Goal: Task Accomplishment & Management: Use online tool/utility

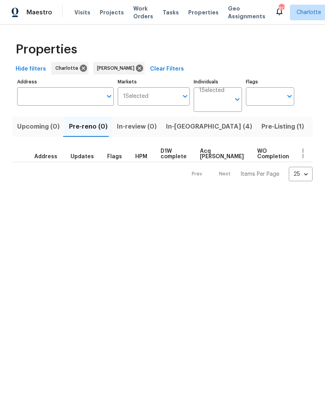
click at [183, 128] on span "In-reno (4)" at bounding box center [209, 126] width 86 height 11
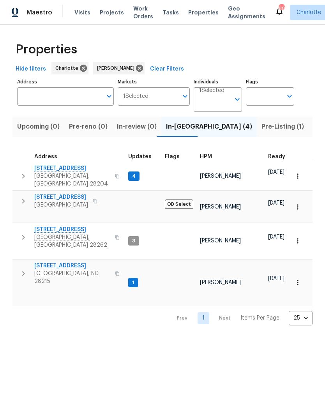
click at [28, 175] on button "button" at bounding box center [24, 176] width 16 height 23
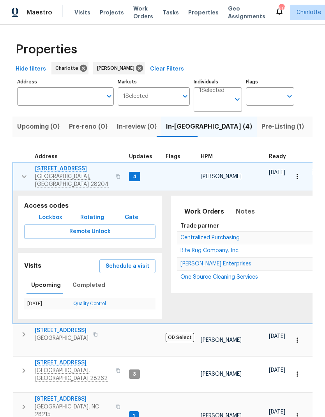
click at [21, 173] on icon "button" at bounding box center [24, 176] width 9 height 9
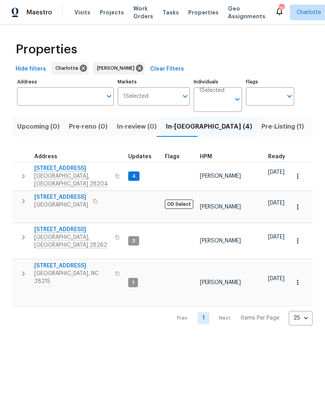
scroll to position [7, -5]
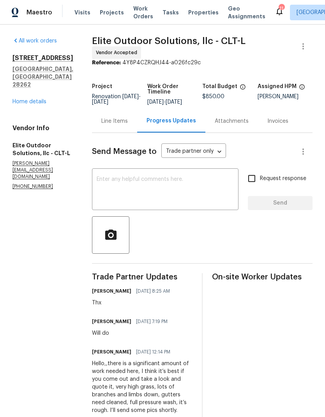
click at [33, 105] on link "Home details" at bounding box center [29, 101] width 34 height 5
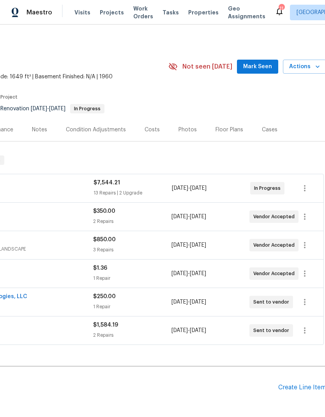
scroll to position [0, 114]
click at [262, 71] on span "Mark Seen" at bounding box center [257, 67] width 29 height 10
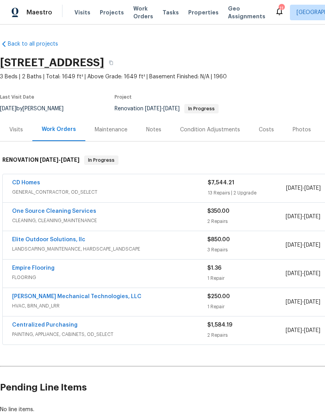
scroll to position [0, 0]
click at [149, 130] on div "Notes" at bounding box center [153, 130] width 15 height 8
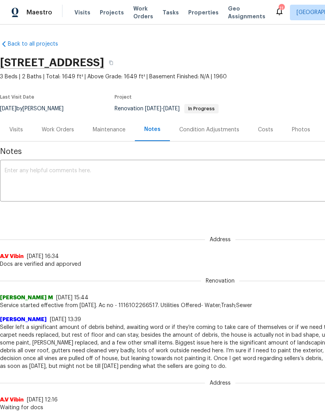
click at [222, 178] on textarea at bounding box center [221, 181] width 432 height 27
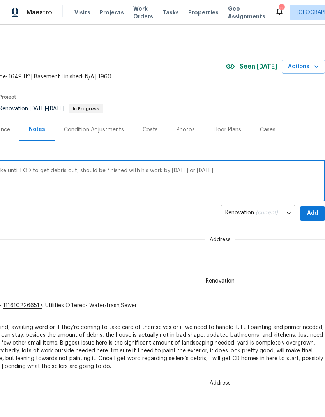
scroll to position [0, 115]
type textarea "Craig on-site as of yesterday, will take until EOD to get debris out, should be…"
click at [313, 212] on span "Add" at bounding box center [313, 214] width 12 height 10
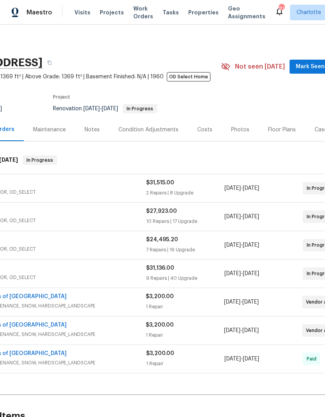
scroll to position [0, 64]
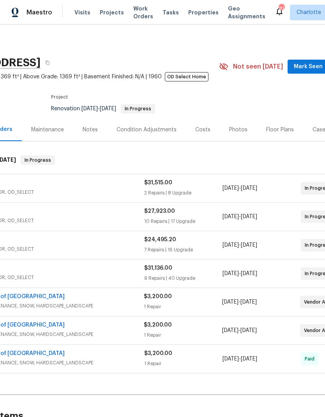
click at [307, 65] on span "Mark Seen" at bounding box center [308, 67] width 29 height 10
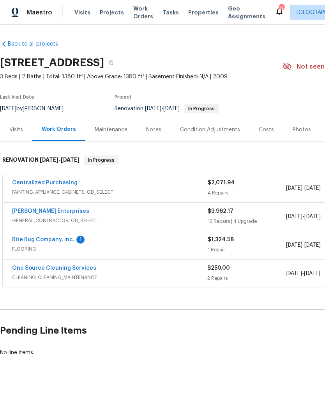
scroll to position [0, 82]
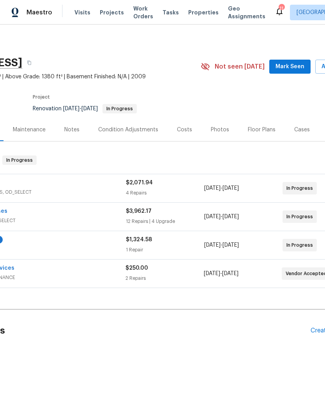
click at [294, 71] on span "Mark Seen" at bounding box center [290, 67] width 29 height 10
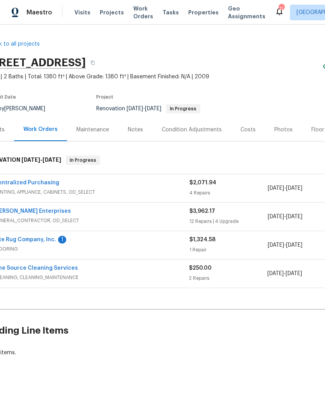
scroll to position [0, 12]
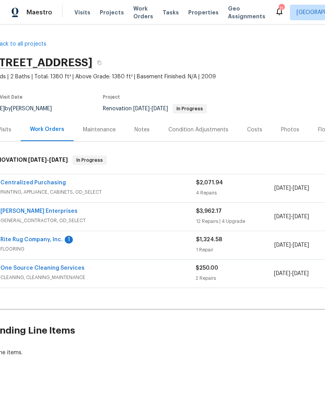
click at [138, 130] on div "Notes" at bounding box center [142, 130] width 15 height 8
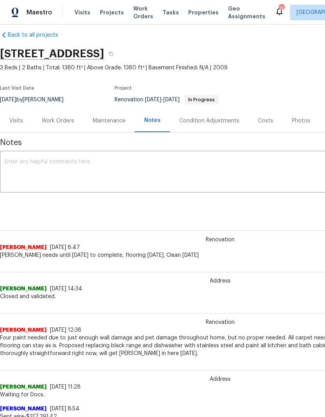
scroll to position [9, 0]
click at [230, 210] on div "Renovation (current) 9e9dccc3-6990-49d3-8327-968be53ec665 ​ Add" at bounding box center [220, 204] width 441 height 14
click at [249, 205] on div "Renovation (current) 9e9dccc3-6990-49d3-8327-968be53ec665 ​ Add" at bounding box center [220, 204] width 441 height 14
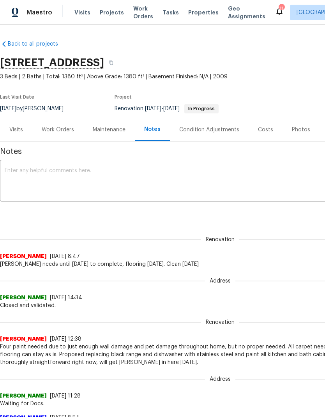
scroll to position [0, 0]
click at [192, 174] on textarea at bounding box center [221, 181] width 432 height 27
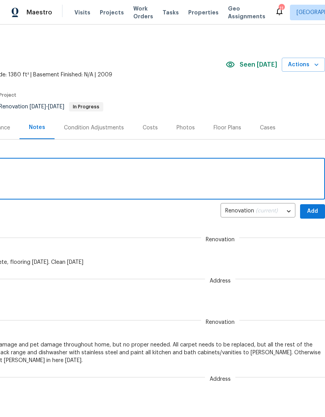
scroll to position [2, 115]
type textarea "Nordman finishing today"
click at [313, 208] on span "Add" at bounding box center [313, 212] width 12 height 10
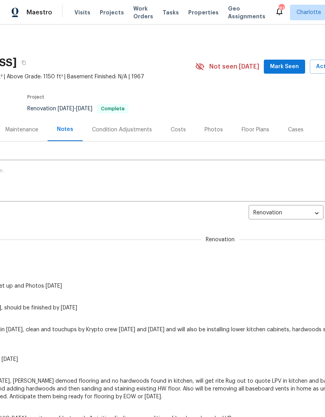
scroll to position [0, 88]
click at [288, 71] on button "Mark Seen" at bounding box center [284, 67] width 41 height 14
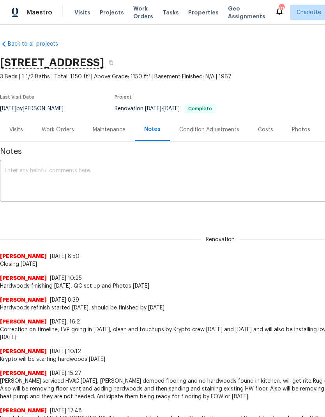
scroll to position [0, 0]
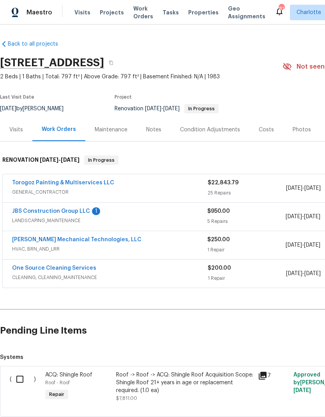
click at [65, 211] on link "JBS Construction Group LLC" at bounding box center [51, 211] width 78 height 5
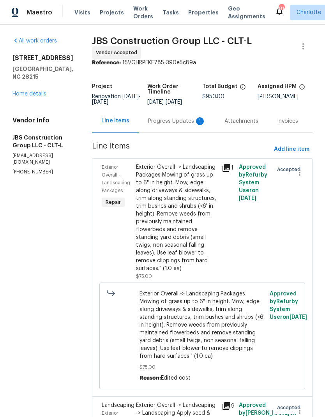
click at [173, 125] on div "Progress Updates 1" at bounding box center [177, 121] width 58 height 8
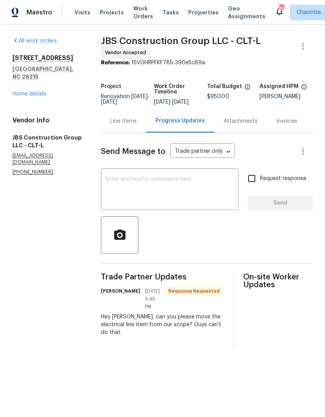
click at [207, 184] on textarea at bounding box center [170, 190] width 128 height 27
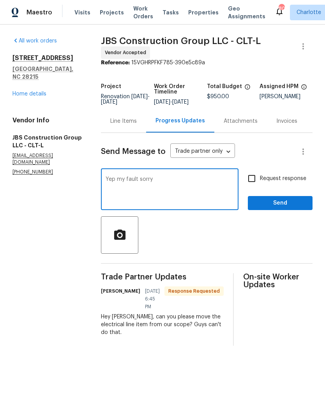
type textarea "Yep my fault sorry"
click at [279, 204] on span "Send" at bounding box center [280, 204] width 52 height 10
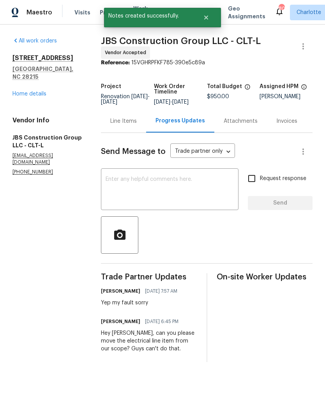
click at [131, 125] on div "Line Items" at bounding box center [123, 121] width 27 height 8
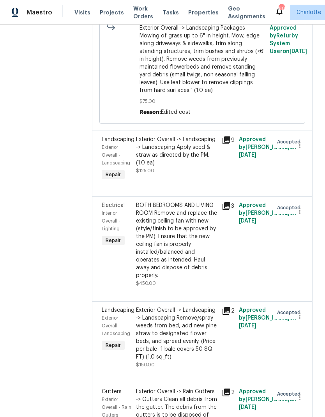
scroll to position [236, 0]
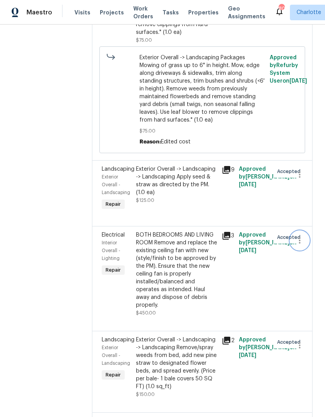
click at [296, 250] on button "button" at bounding box center [300, 240] width 19 height 19
click at [300, 265] on li "Cancel" at bounding box center [304, 263] width 30 height 13
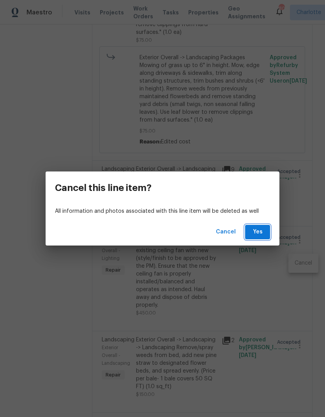
click at [260, 232] on span "Yes" at bounding box center [258, 232] width 12 height 10
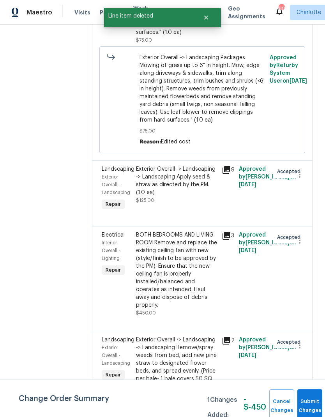
scroll to position [151, 0]
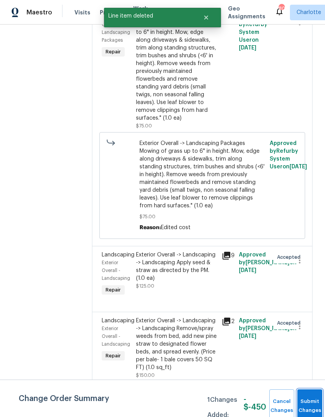
click at [304, 399] on button "Submit Changes" at bounding box center [310, 407] width 25 height 34
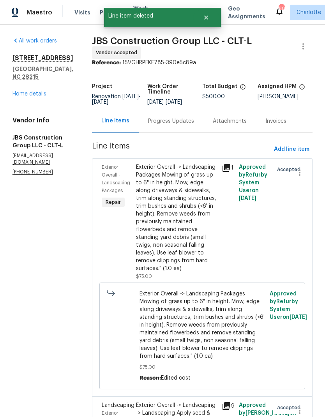
scroll to position [0, 0]
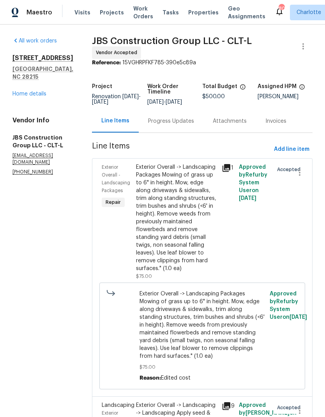
click at [30, 91] on link "Home details" at bounding box center [29, 93] width 34 height 5
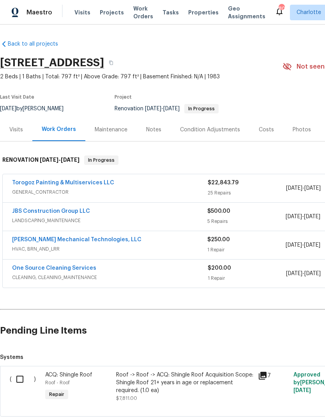
click at [38, 183] on link "Torogoz Painting & Multiservices LLC" at bounding box center [63, 182] width 102 height 5
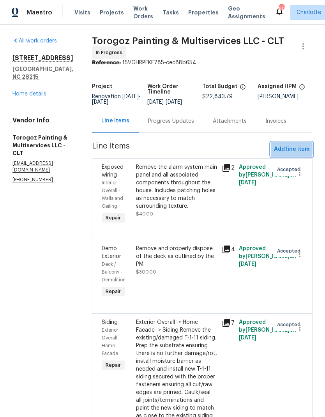
click at [291, 153] on span "Add line item" at bounding box center [292, 150] width 36 height 10
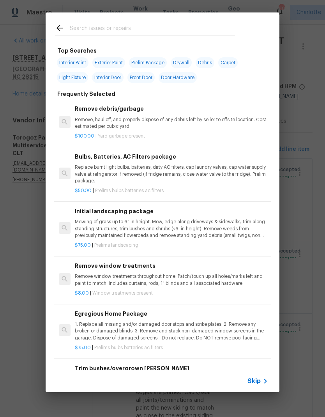
click at [142, 24] on input "text" at bounding box center [152, 29] width 165 height 12
type input "Ceiling fan"
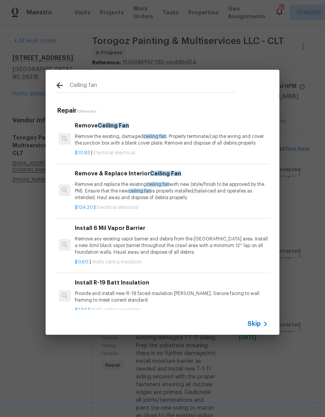
click at [172, 190] on p "Remove and replace the existing ceiling fan with new (style/finish to be approv…" at bounding box center [172, 191] width 194 height 20
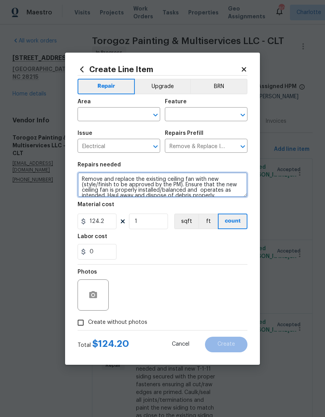
click at [172, 190] on textarea "Remove and replace the existing ceiling fan with new (style/finish to be approv…" at bounding box center [163, 184] width 170 height 25
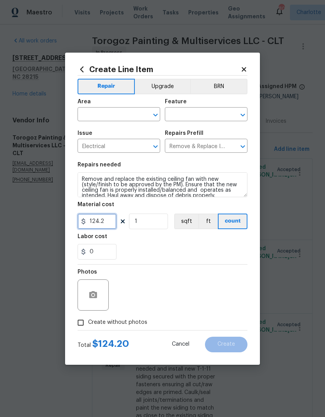
click at [98, 222] on input "124.2" at bounding box center [97, 222] width 39 height 16
click at [95, 220] on input "124.2" at bounding box center [97, 222] width 39 height 16
click at [98, 224] on input "124.2" at bounding box center [97, 222] width 39 height 16
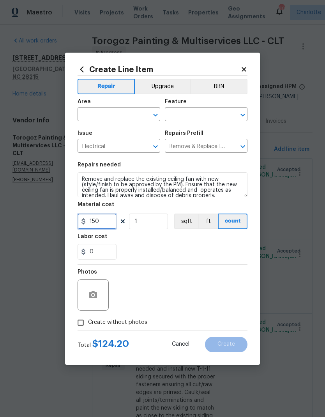
type input "150"
click at [154, 220] on input "1" at bounding box center [148, 222] width 39 height 16
type input "3"
click at [133, 110] on input "text" at bounding box center [108, 115] width 61 height 12
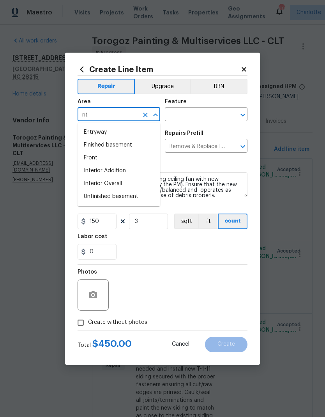
type input "n"
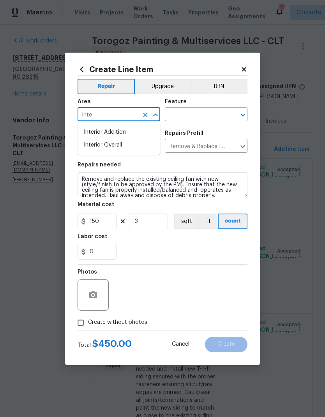
click at [137, 144] on li "Interior Overall" at bounding box center [119, 145] width 83 height 13
type input "Interior Overall"
click at [218, 111] on input "text" at bounding box center [195, 115] width 61 height 12
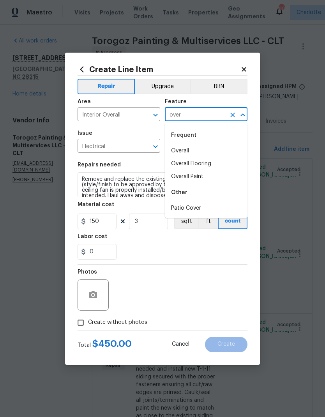
click at [194, 147] on li "Overall" at bounding box center [206, 151] width 83 height 13
type input "Overall"
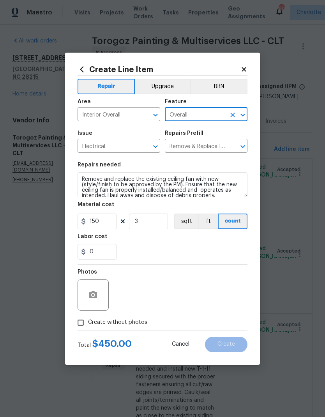
click at [82, 178] on textarea "Remove and replace the existing ceiling fan with new (style/finish to be approv…" at bounding box center [163, 184] width 170 height 25
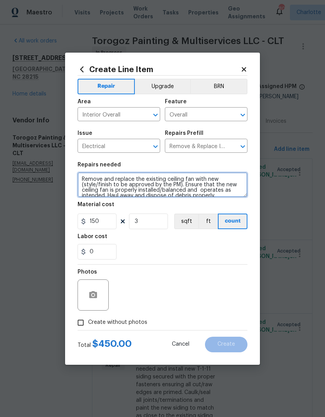
click at [208, 174] on textarea "Remove and replace the existing ceiling fan with new (style/finish to be approv…" at bounding box center [163, 184] width 170 height 25
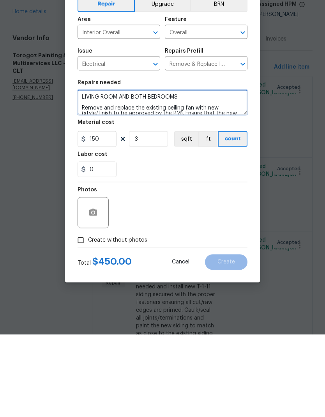
type textarea "LIVING ROOM AND BOTH BEDROOMS Remove and replace the existing ceiling fan with …"
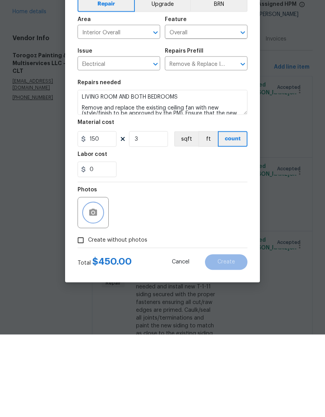
click at [101, 286] on button "button" at bounding box center [93, 295] width 19 height 19
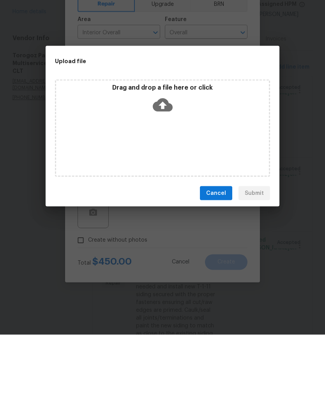
scroll to position [31, 0]
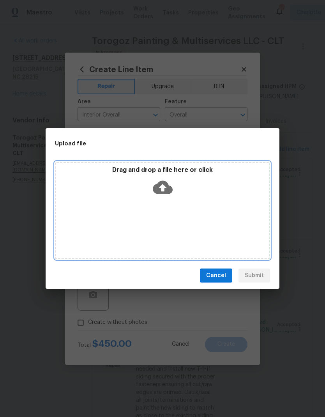
click at [162, 186] on icon at bounding box center [163, 188] width 20 height 20
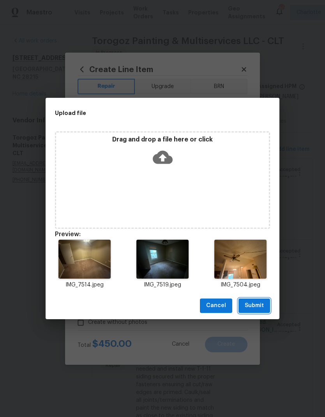
click at [267, 306] on button "Submit" at bounding box center [255, 306] width 32 height 14
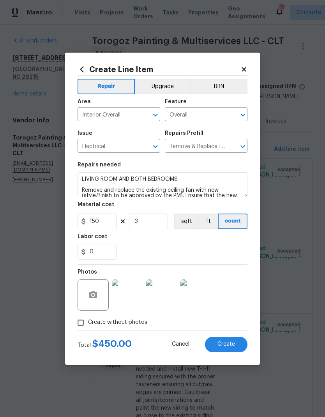
click at [243, 347] on button "Create" at bounding box center [226, 345] width 43 height 16
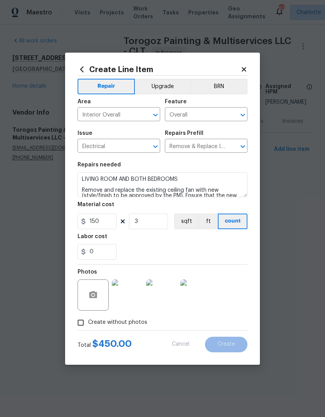
scroll to position [0, 0]
type input "0"
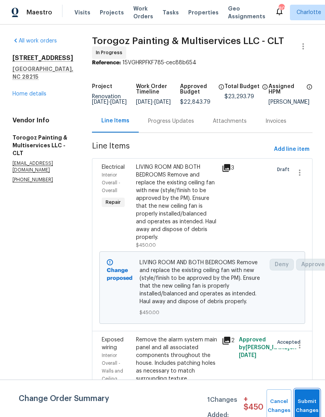
click at [309, 401] on button "Submit Changes" at bounding box center [307, 407] width 25 height 34
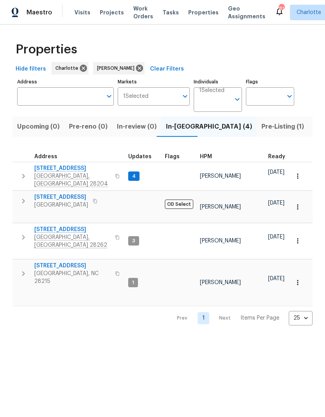
click at [26, 269] on icon "button" at bounding box center [23, 273] width 9 height 9
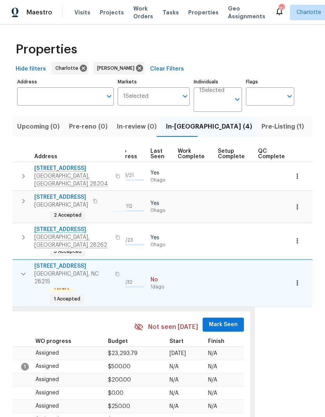
scroll to position [0, 371]
click at [223, 320] on span "Mark Seen" at bounding box center [224, 325] width 29 height 10
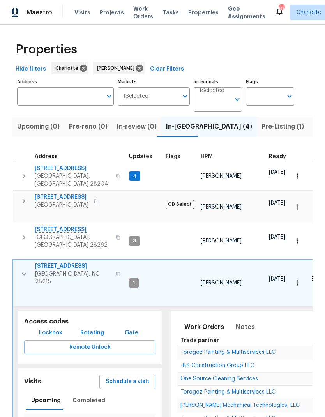
scroll to position [0, 0]
